Goal: Task Accomplishment & Management: Manage account settings

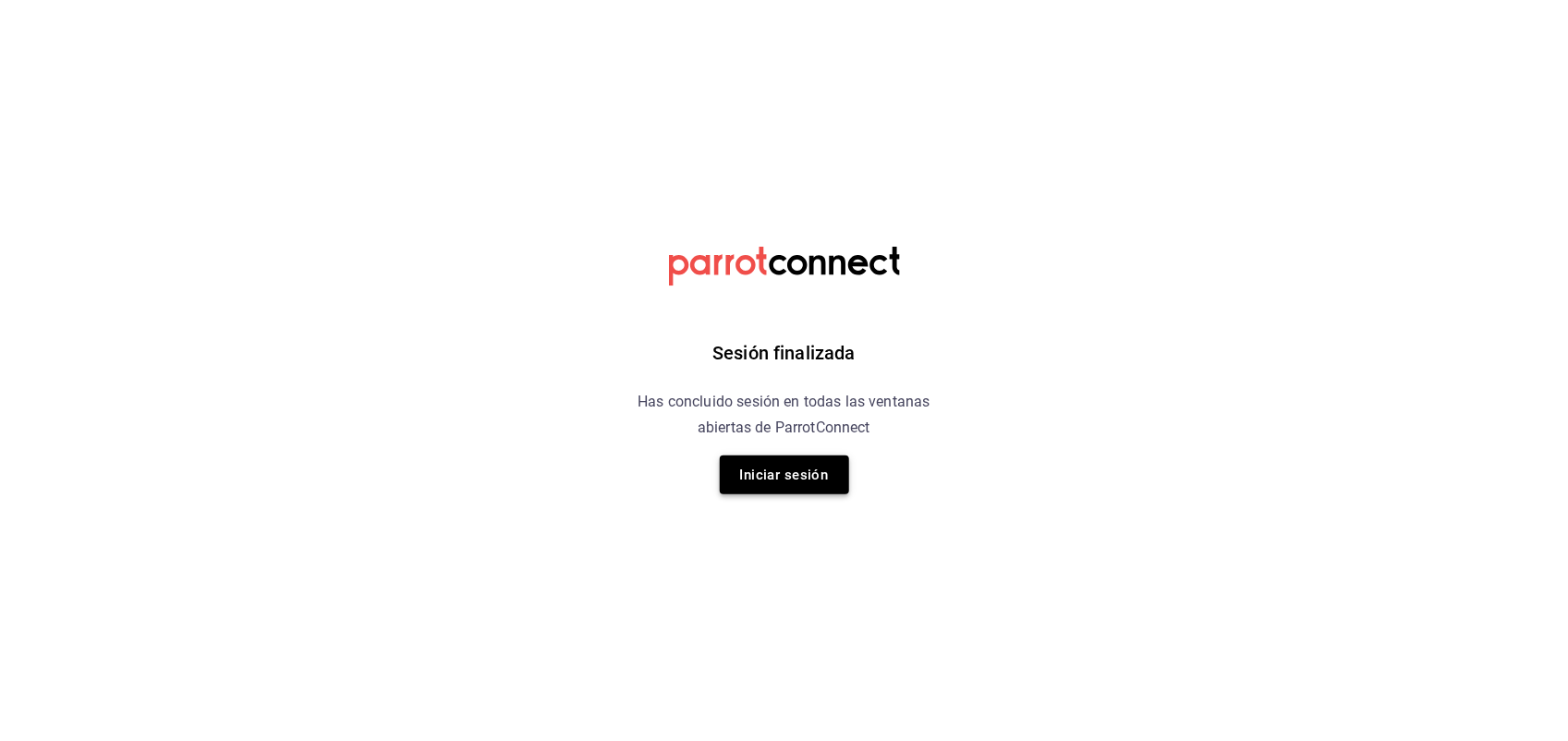
click at [779, 463] on button "Iniciar sesión" at bounding box center [784, 475] width 129 height 39
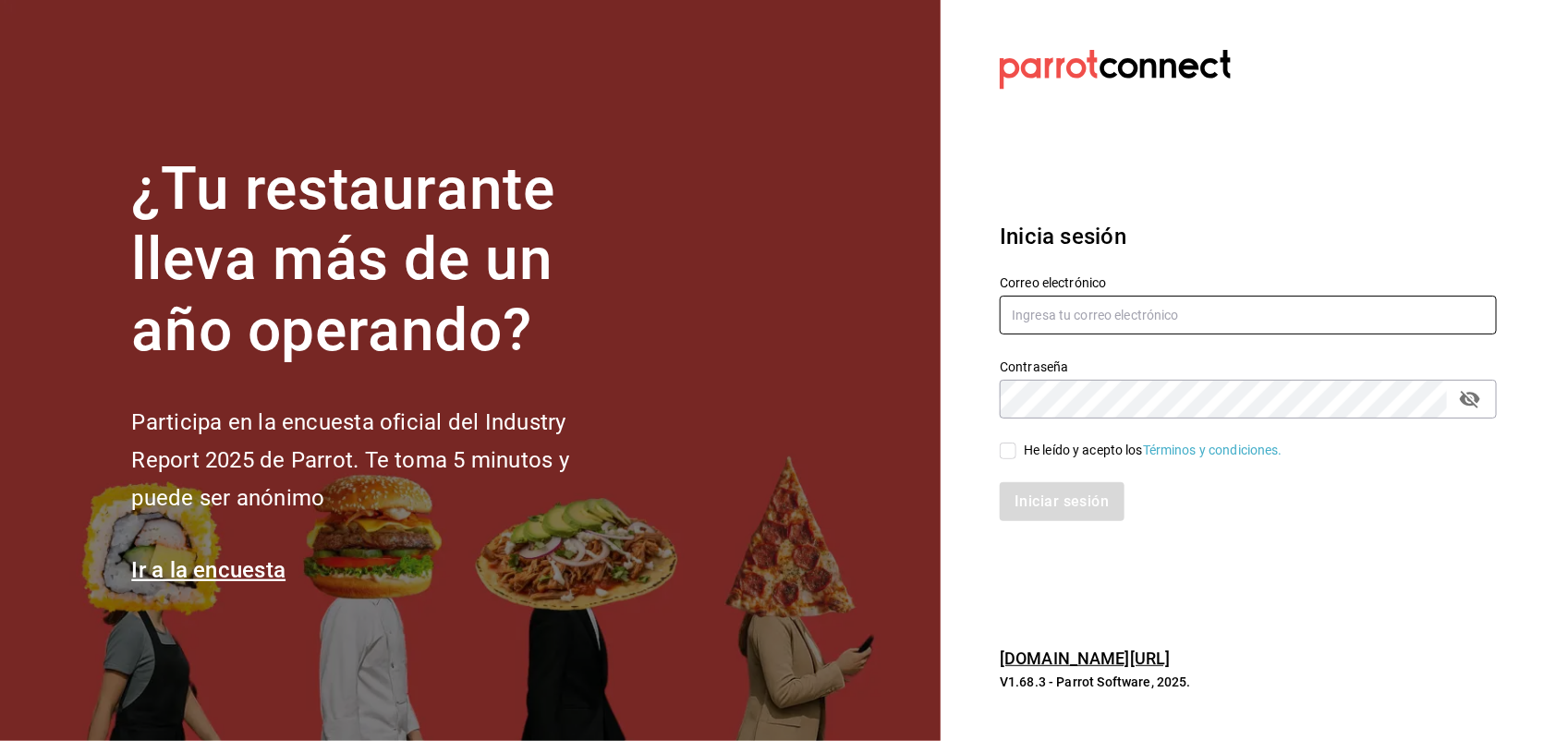
type input "[EMAIL_ADDRESS][DOMAIN_NAME]"
click at [1013, 465] on div "Iniciar sesión" at bounding box center [1237, 491] width 519 height 61
click at [1012, 454] on input "He leído y acepto los Términos y condiciones." at bounding box center [1008, 451] width 17 height 17
checkbox input "true"
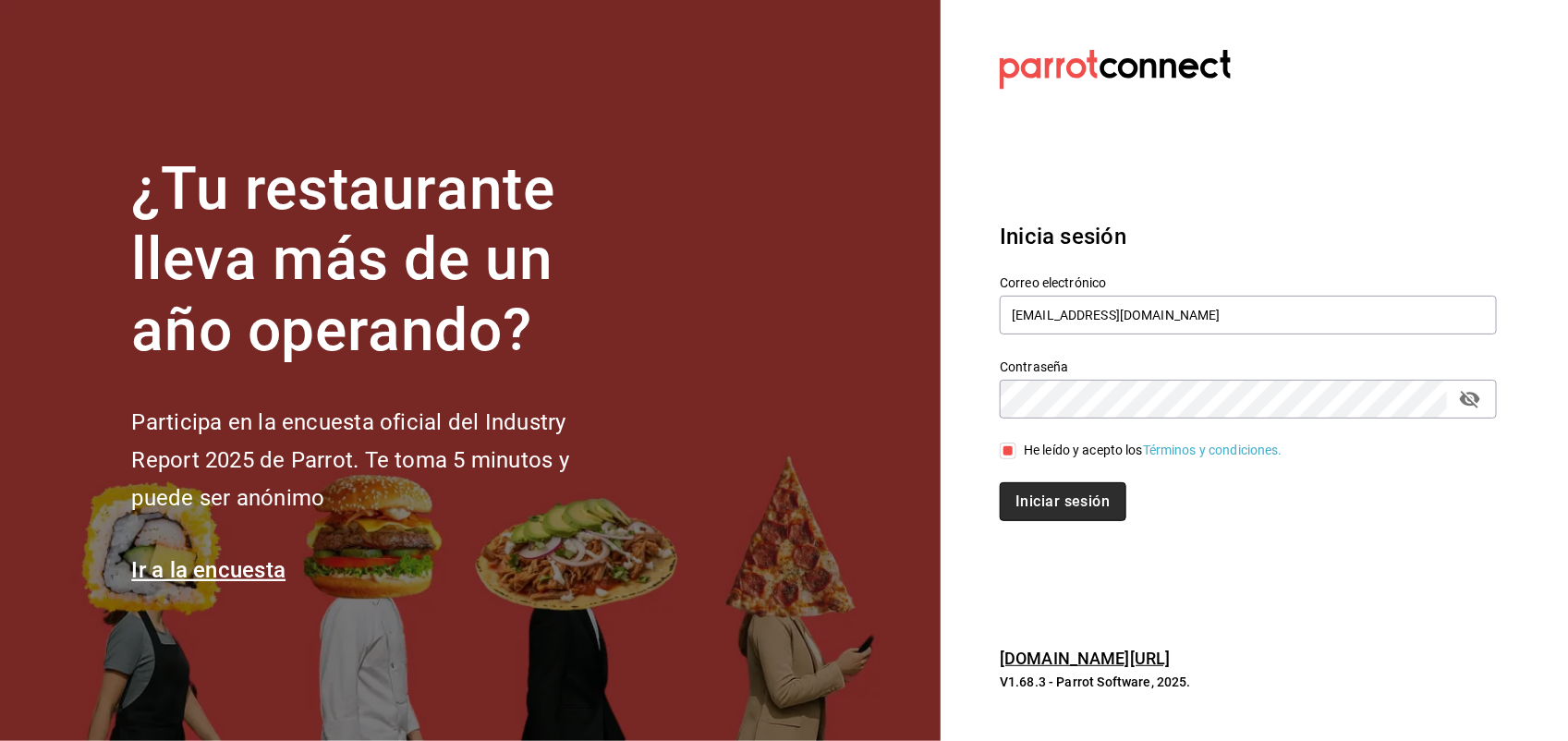
click at [1065, 495] on button "Iniciar sesión" at bounding box center [1062, 502] width 125 height 39
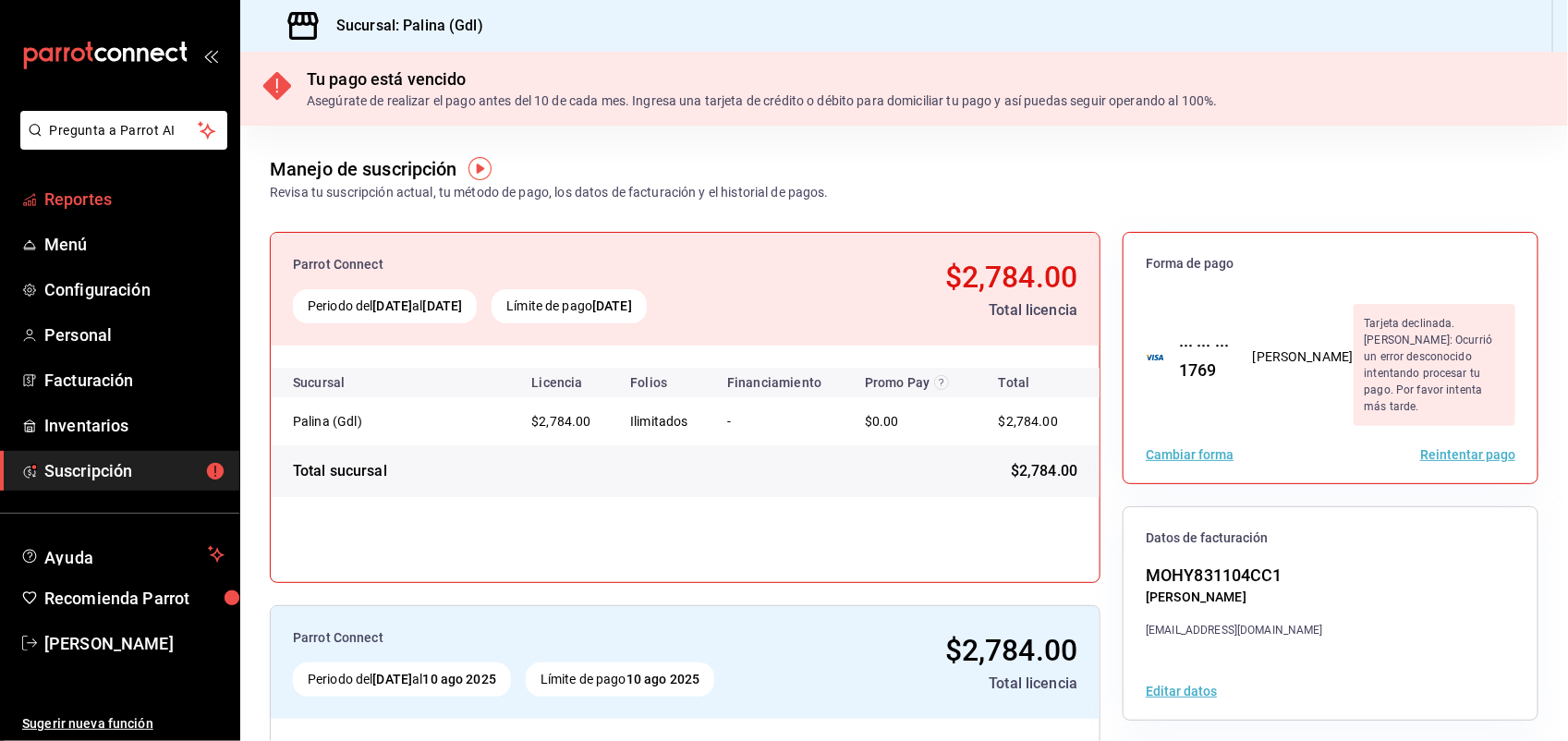
click at [99, 194] on span "Reportes" at bounding box center [134, 198] width 180 height 25
